Goal: Transaction & Acquisition: Purchase product/service

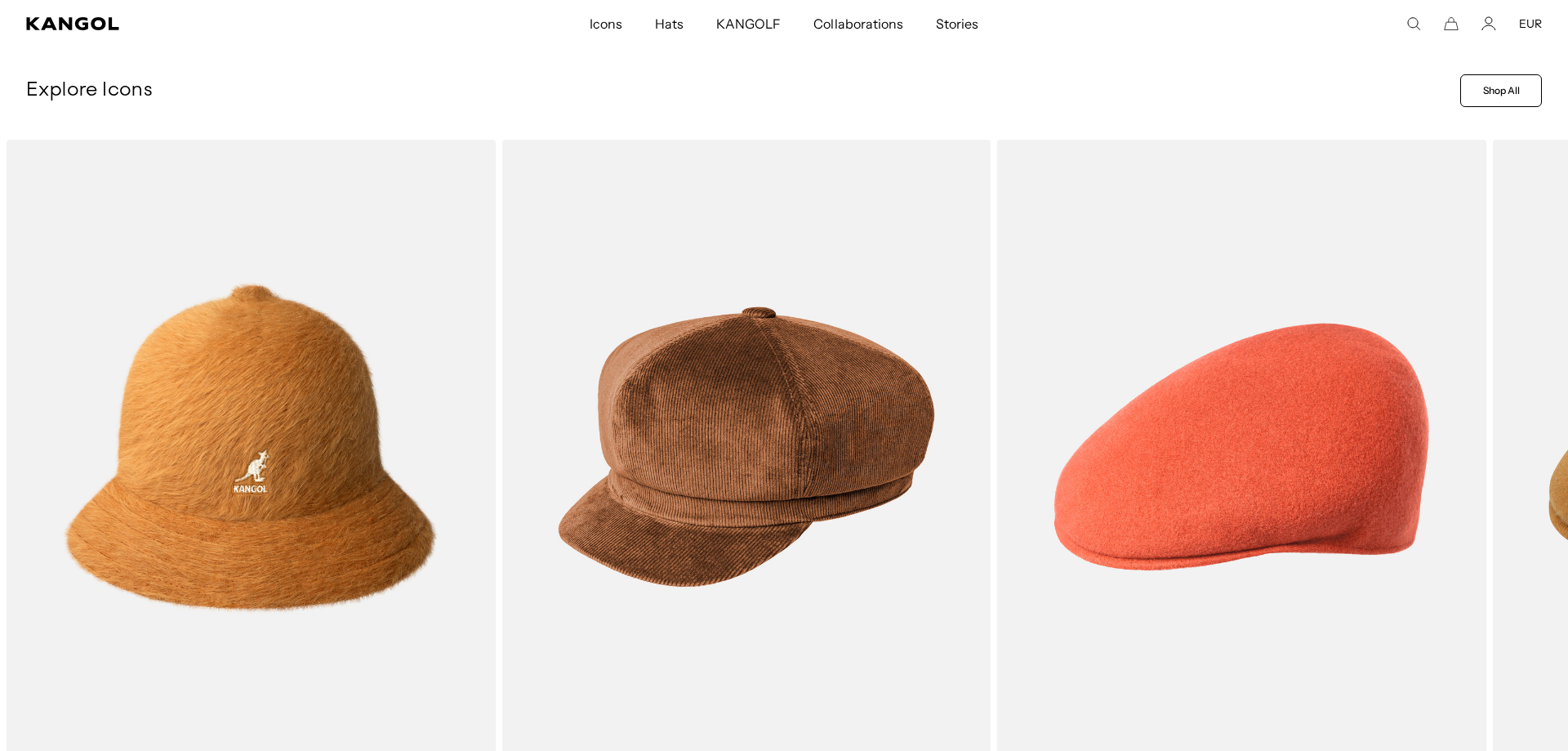
scroll to position [0, 336]
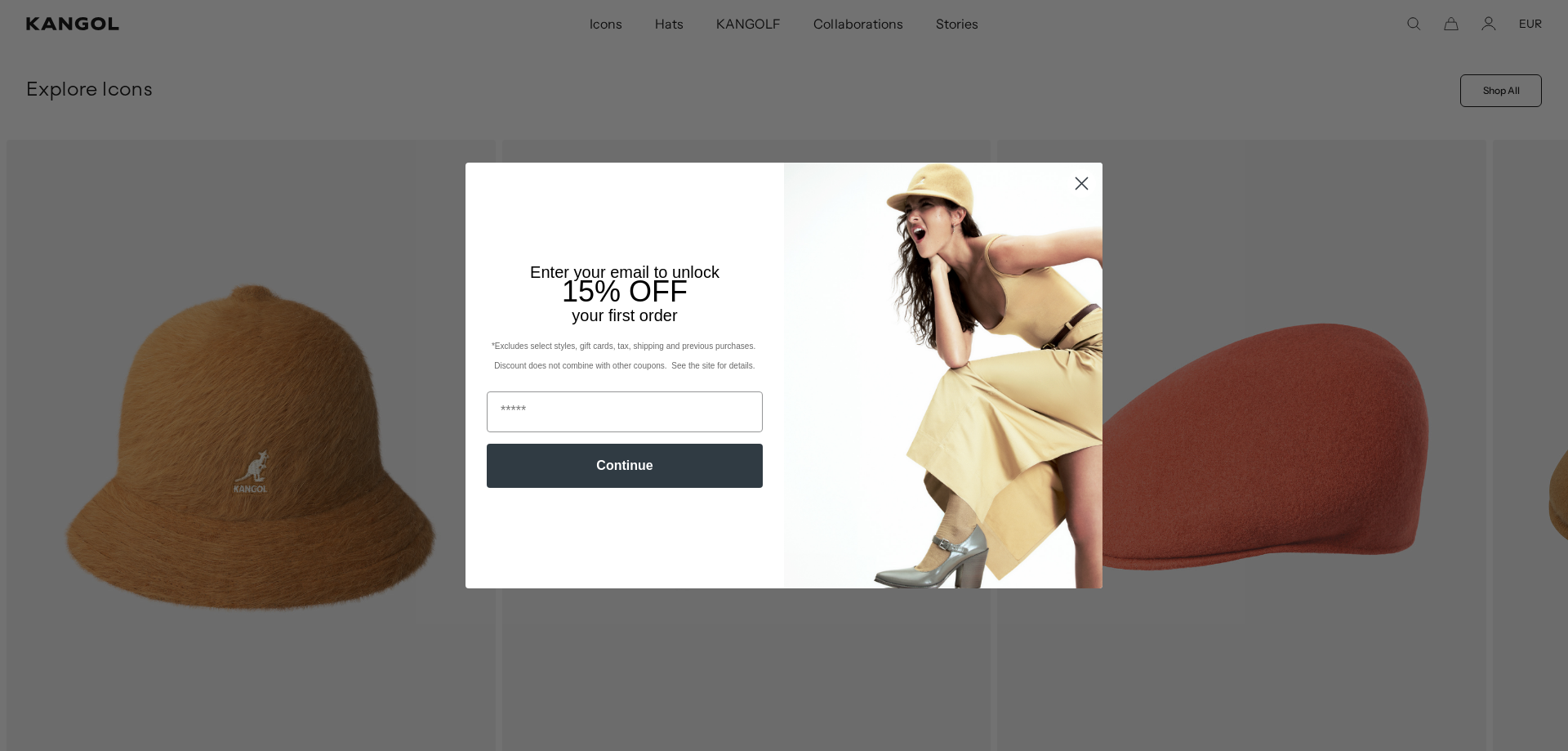
click at [1076, 188] on icon "Close dialog" at bounding box center [1082, 184] width 11 height 11
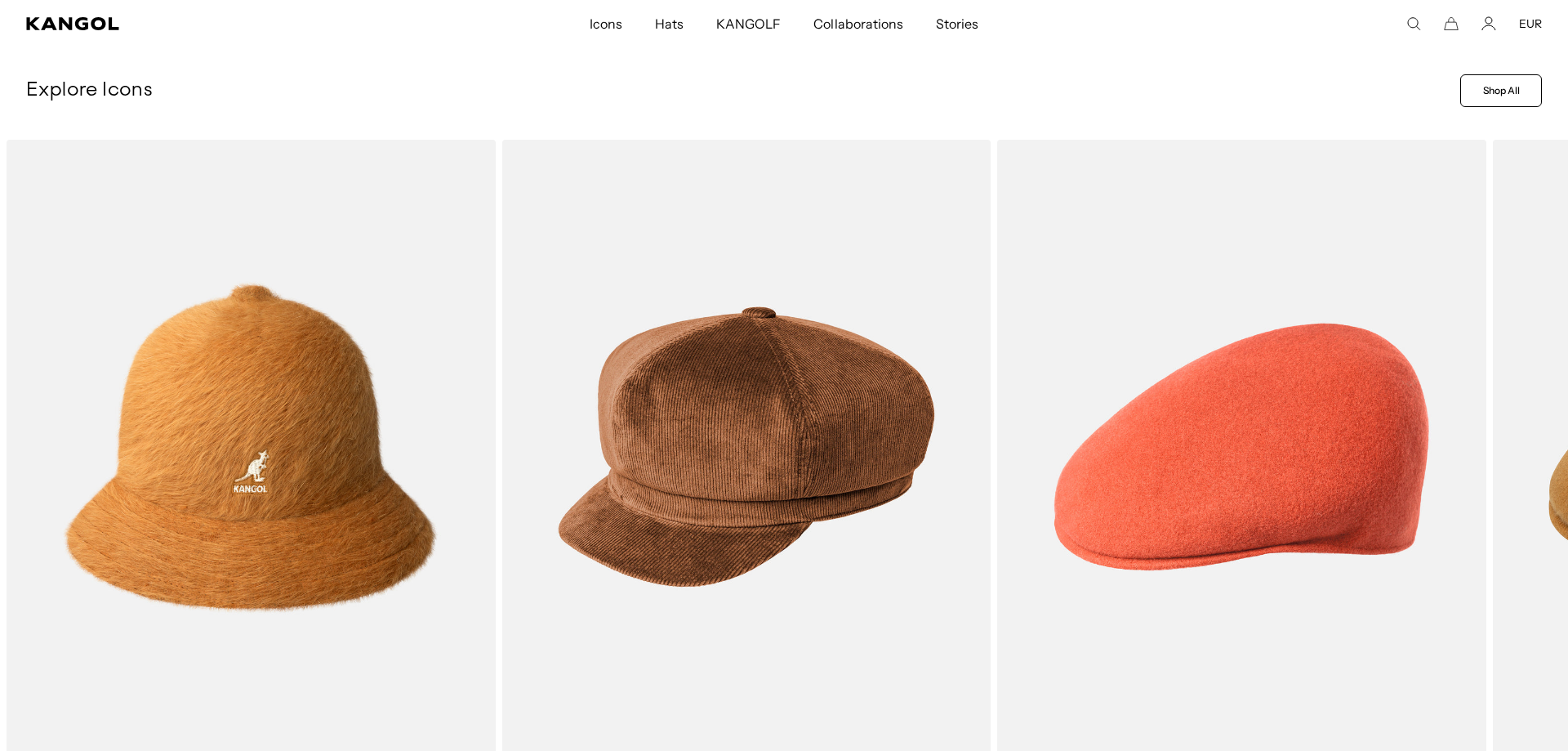
click at [1083, 220] on icon "Close dialog" at bounding box center [1082, 226] width 11 height 11
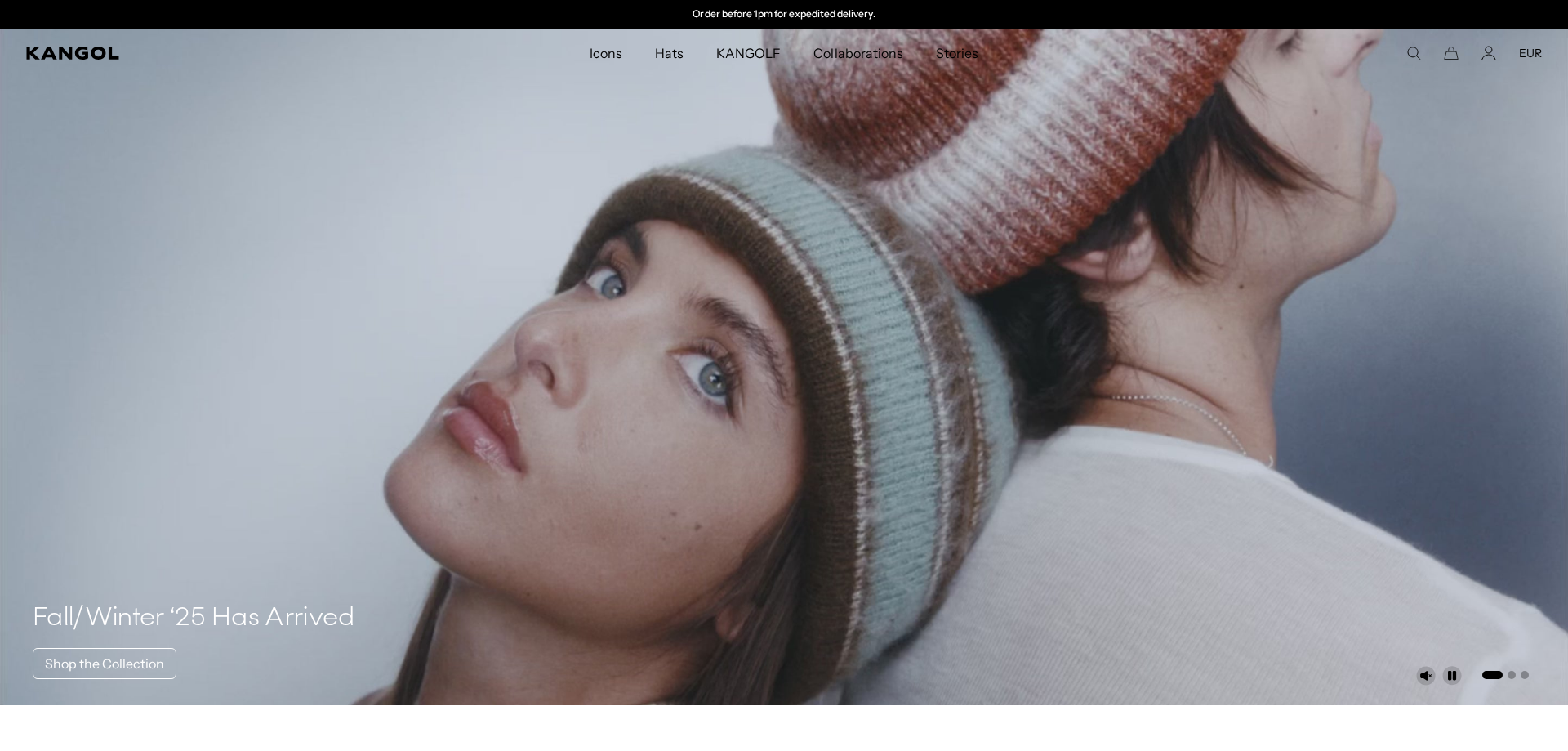
click at [77, 65] on comp-header "Icons Icons Buckets & Casuals Berets 504s & 507s" at bounding box center [784, 53] width 1568 height 47
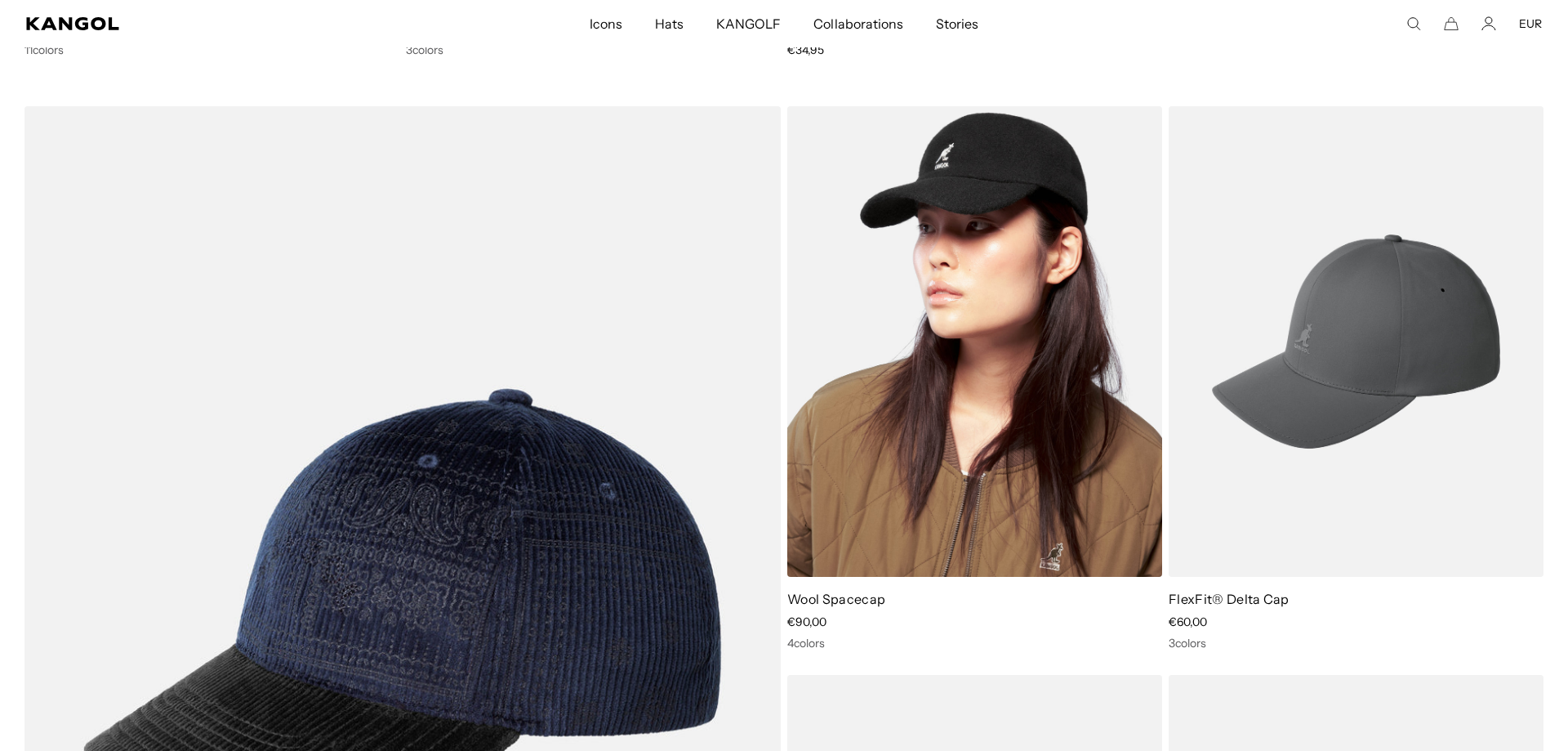
click at [972, 494] on img at bounding box center [975, 341] width 375 height 470
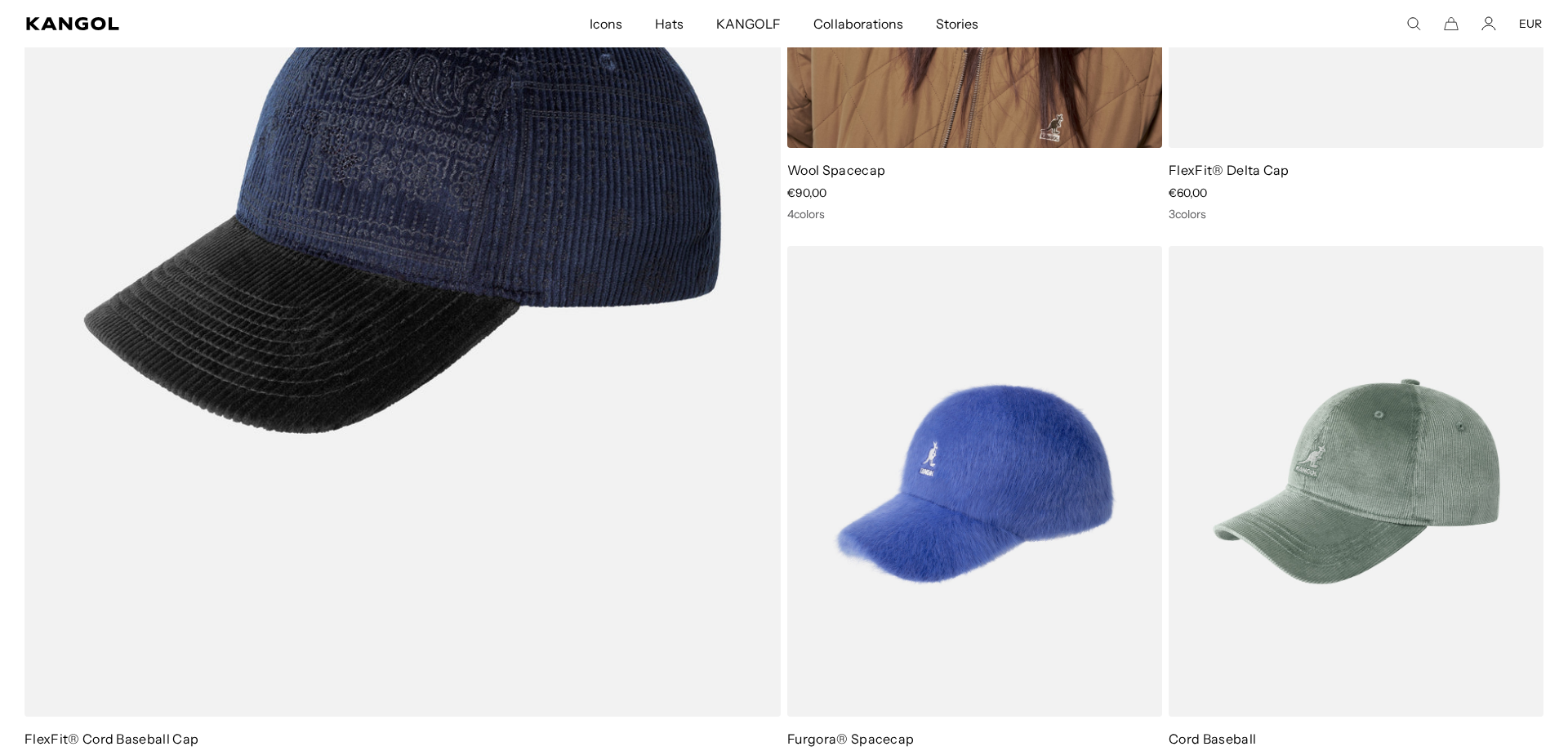
scroll to position [0, 336]
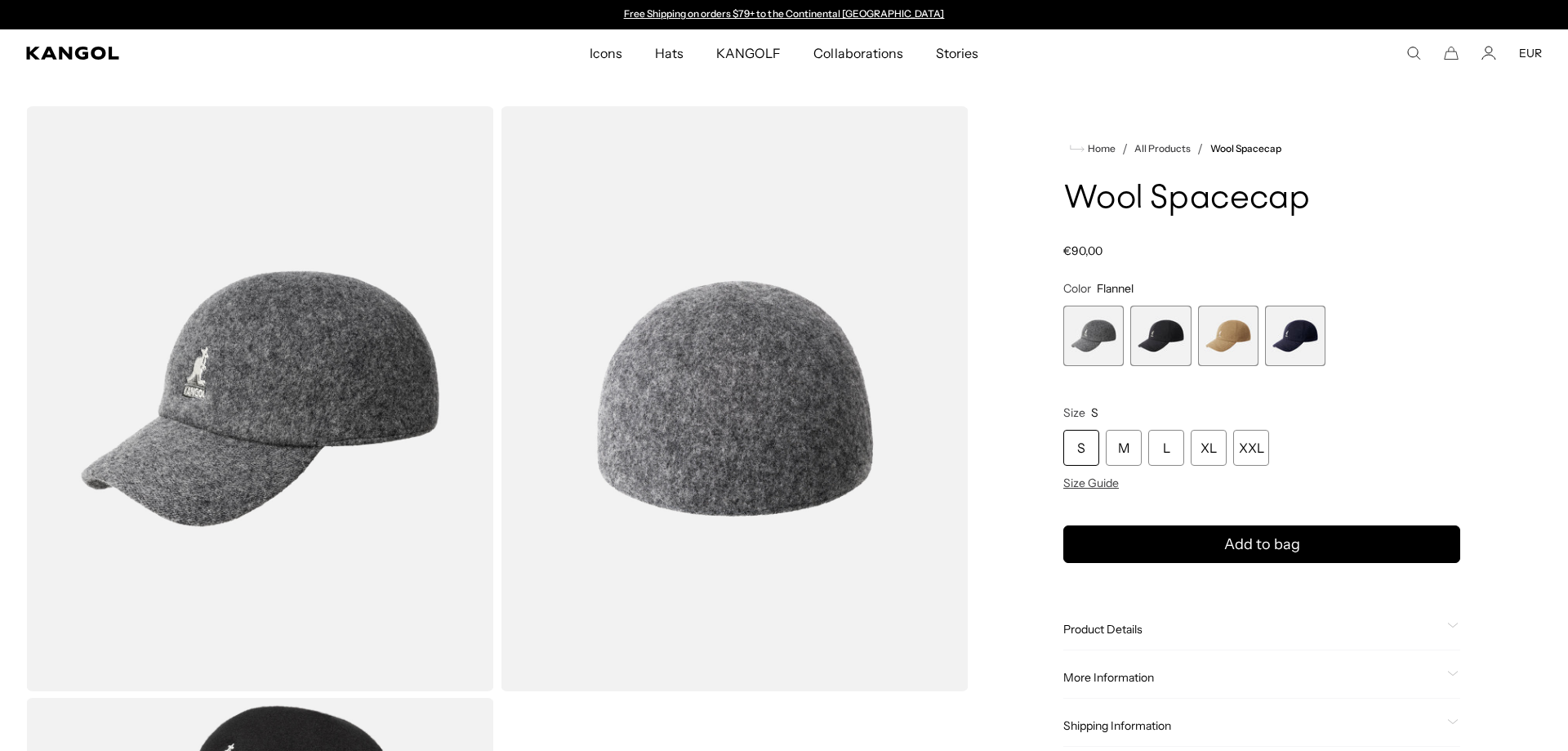
click at [1170, 337] on span "2 of 4" at bounding box center [1161, 335] width 60 height 60
click at [1306, 338] on span "4 of 4" at bounding box center [1296, 335] width 60 height 60
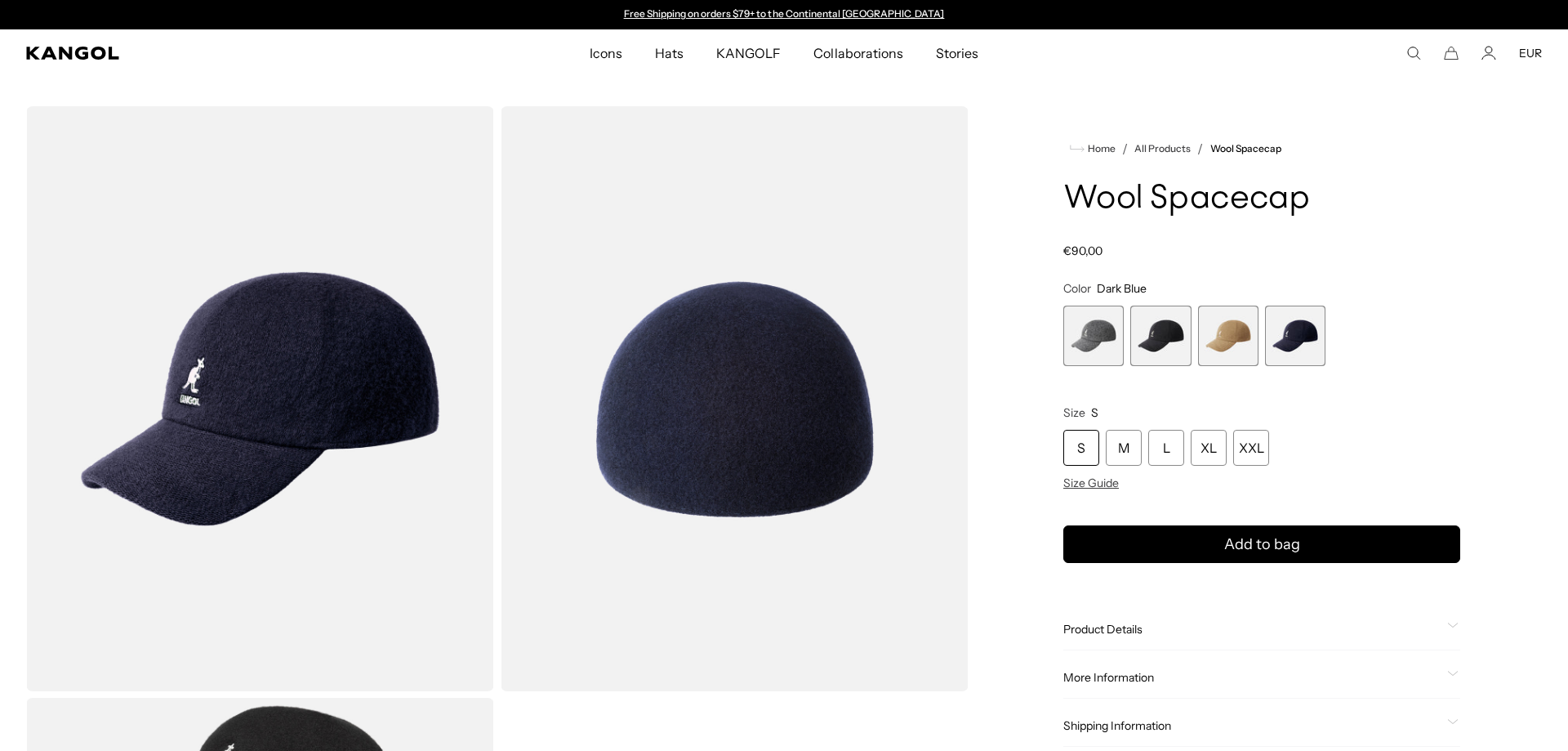
click at [657, 376] on img "Gallery Viewer" at bounding box center [734, 399] width 468 height 585
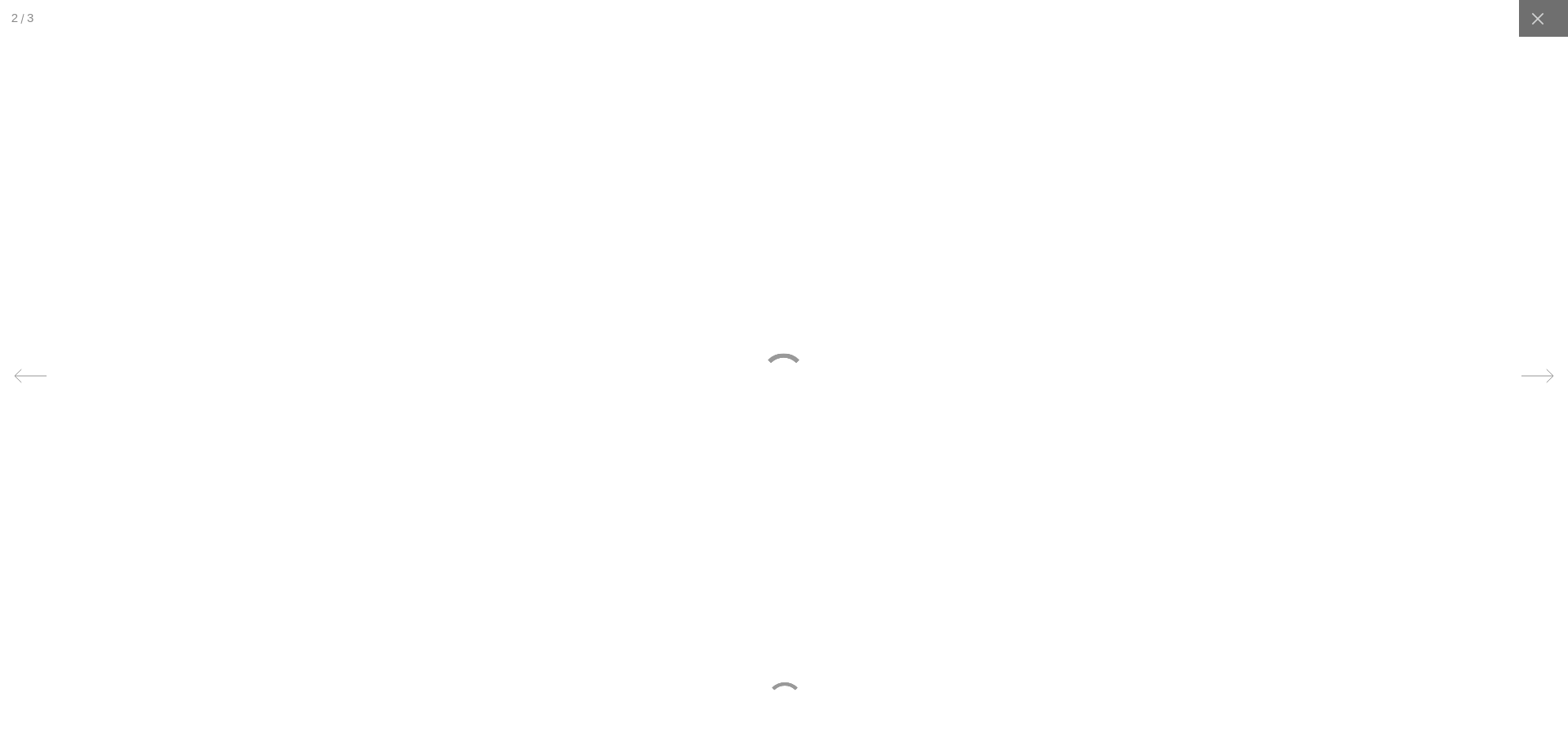
scroll to position [0, 336]
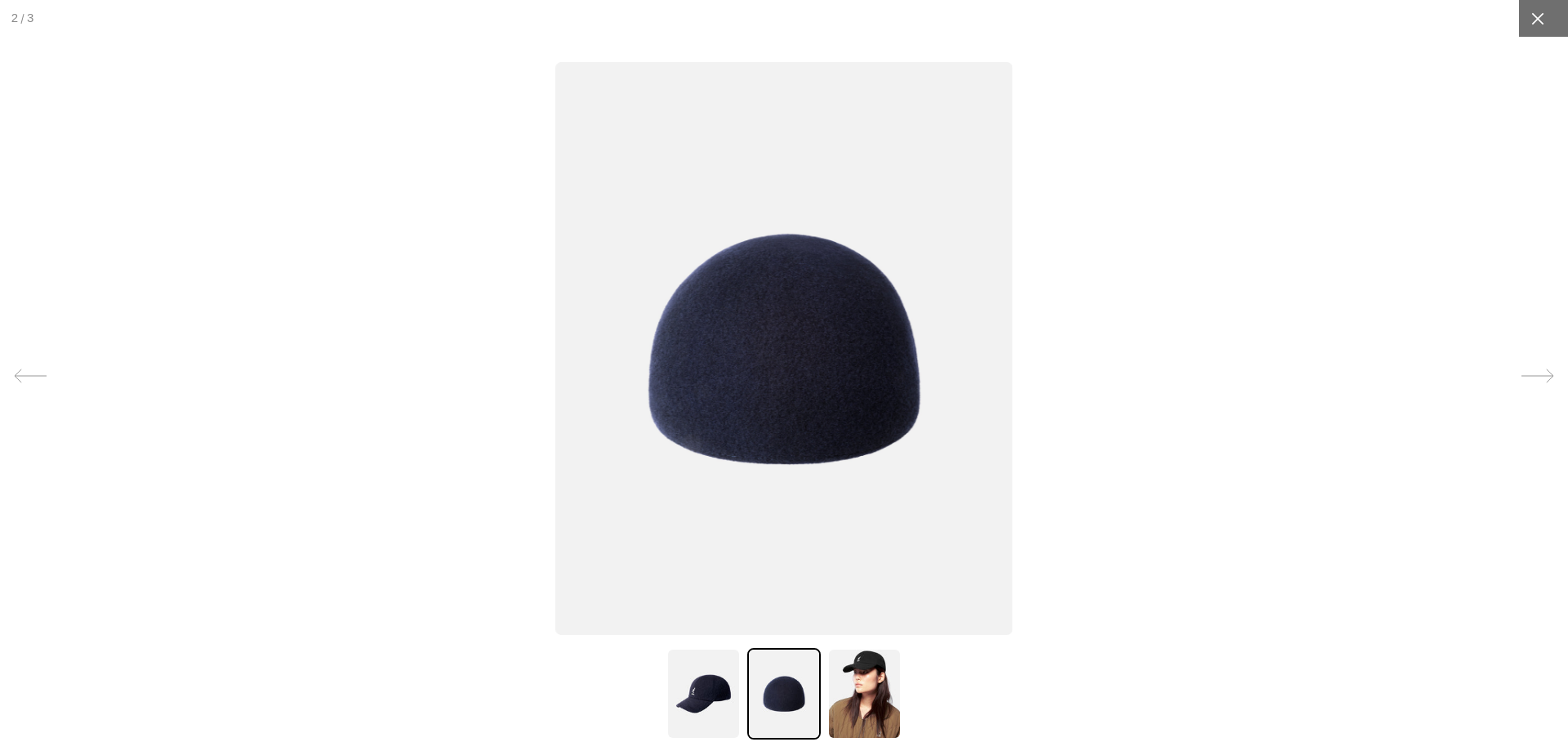
click at [1528, 18] on div at bounding box center [1537, 18] width 37 height 37
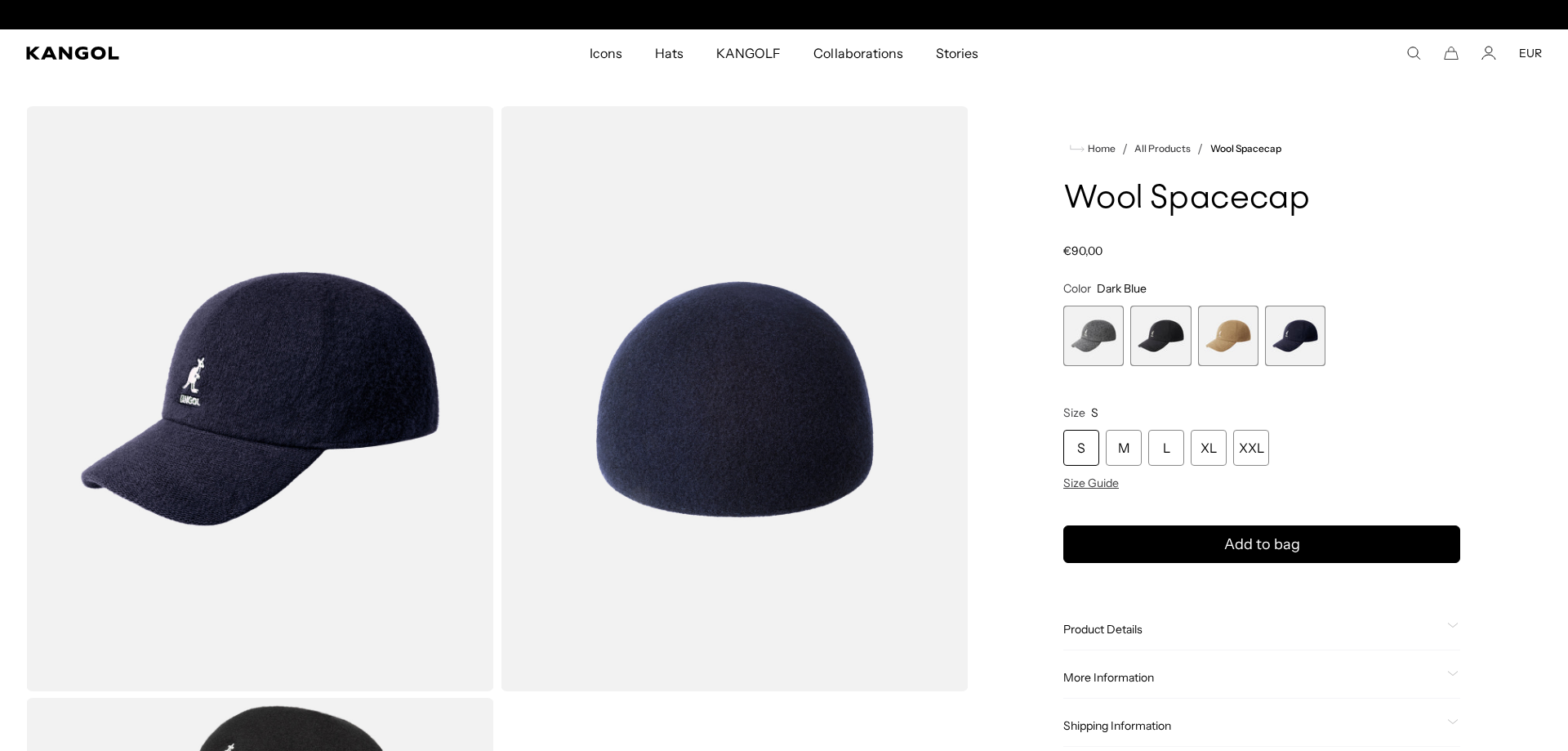
scroll to position [0, 0]
